Goal: Task Accomplishment & Management: Use online tool/utility

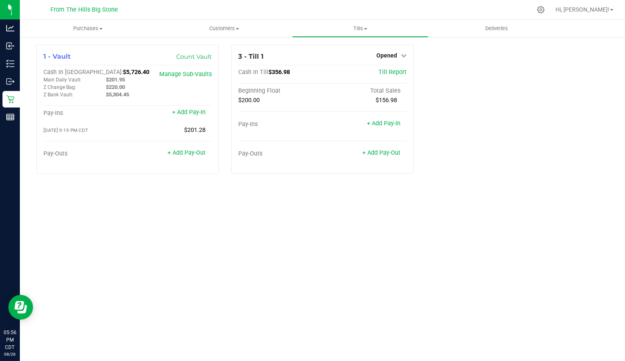
click at [406, 55] on icon at bounding box center [404, 56] width 6 height 6
click at [390, 70] on link "Close Till" at bounding box center [388, 73] width 22 height 7
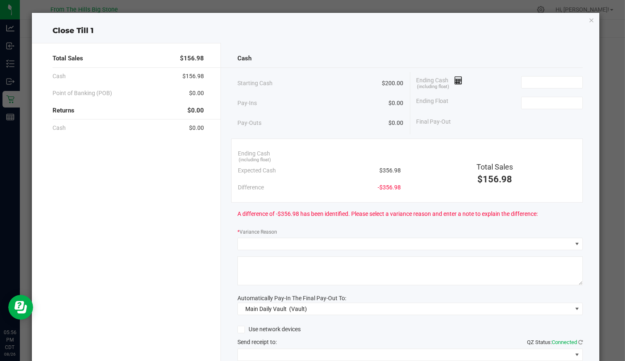
click at [536, 79] on input at bounding box center [552, 83] width 61 height 12
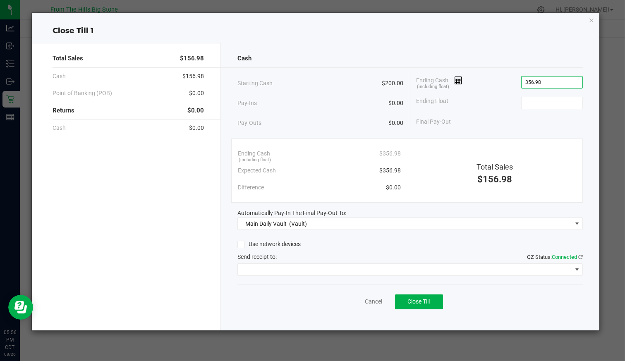
type input "$356.98"
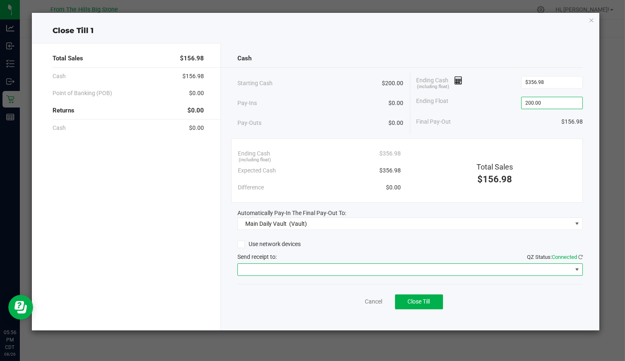
type input "$200.00"
click at [562, 265] on span at bounding box center [405, 270] width 334 height 12
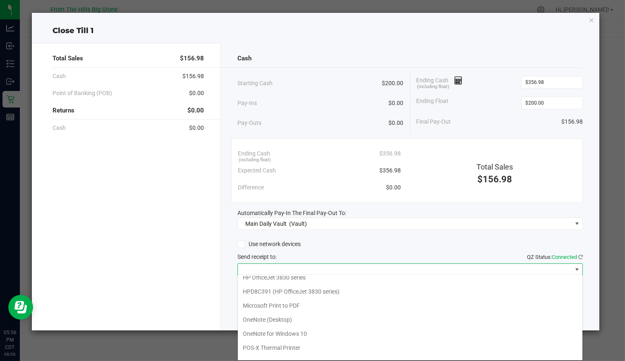
scroll to position [40, 0]
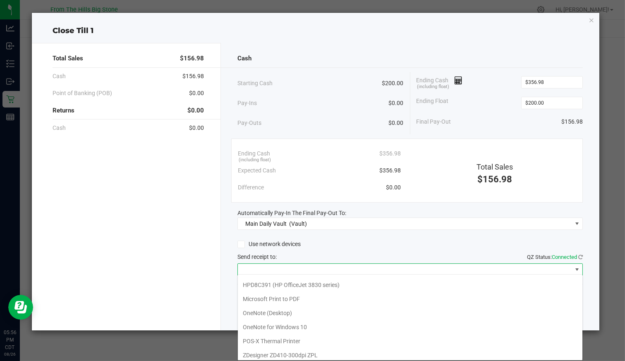
click at [308, 335] on Printer "POS-X Thermal Printer" at bounding box center [410, 341] width 345 height 14
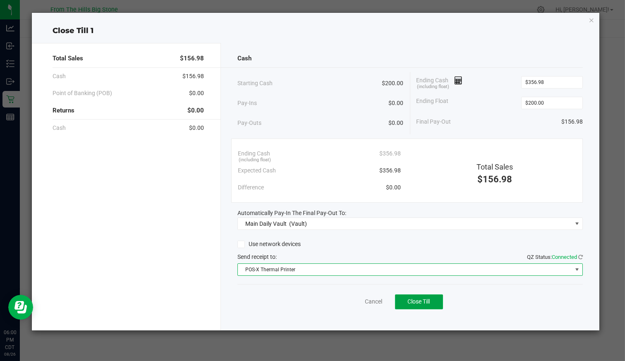
click at [426, 302] on span "Close Till" at bounding box center [419, 301] width 22 height 7
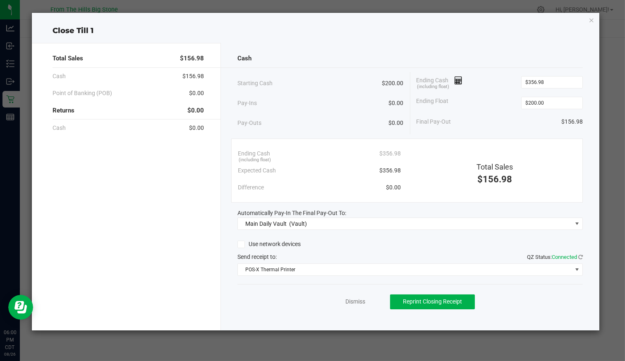
click at [594, 19] on icon "button" at bounding box center [592, 20] width 6 height 10
